Goal: Task Accomplishment & Management: Use online tool/utility

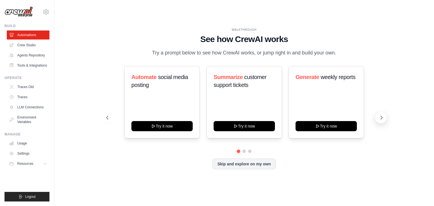
click at [379, 118] on icon at bounding box center [382, 118] width 6 height 6
click at [31, 44] on link "Crew Studio" at bounding box center [28, 45] width 43 height 9
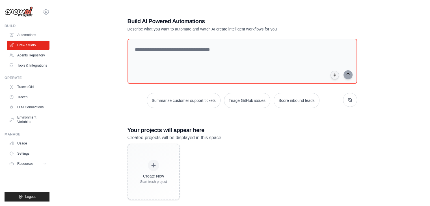
click at [110, 75] on div "Build AI Powered Automations Describe what you want to automate and watch AI cr…" at bounding box center [241, 109] width 357 height 206
click at [372, 53] on div "Build AI Powered Automations Describe what you want to automate and watch AI cr…" at bounding box center [241, 109] width 357 height 206
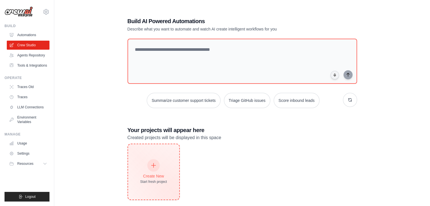
click at [155, 174] on div "Create New" at bounding box center [153, 176] width 27 height 6
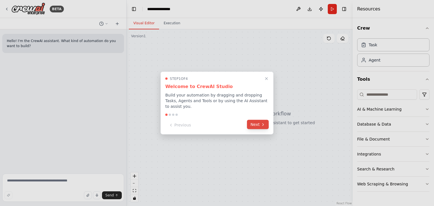
click at [251, 122] on button "Next" at bounding box center [258, 124] width 22 height 9
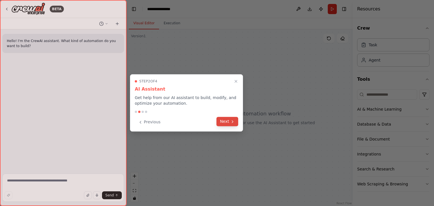
click at [234, 124] on button "Next" at bounding box center [227, 121] width 22 height 9
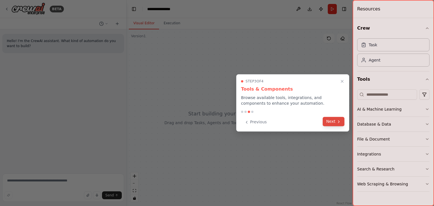
click at [334, 125] on button "Next" at bounding box center [334, 121] width 22 height 9
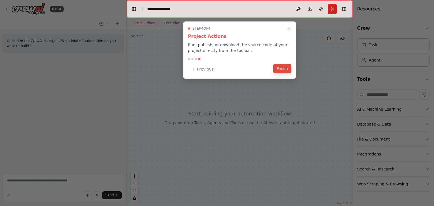
click at [280, 71] on button "Finish" at bounding box center [282, 68] width 18 height 9
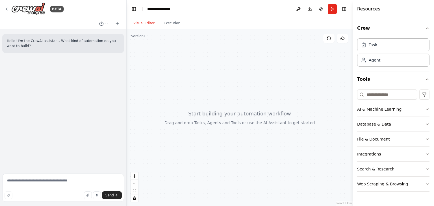
click at [428, 156] on icon "button" at bounding box center [427, 154] width 5 height 5
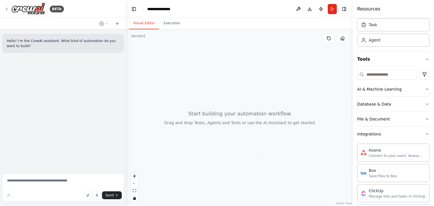
scroll to position [20, 0]
click at [423, 136] on button "Integrations" at bounding box center [393, 134] width 72 height 15
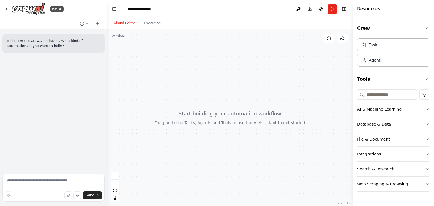
drag, startPoint x: 125, startPoint y: 89, endPoint x: 107, endPoint y: 87, distance: 18.1
click at [107, 87] on div "**********" at bounding box center [217, 103] width 434 height 206
click at [86, 24] on icon at bounding box center [86, 23] width 3 height 3
click at [86, 24] on div at bounding box center [53, 103] width 107 height 206
click at [226, 77] on div at bounding box center [230, 117] width 246 height 177
